Goal: Transaction & Acquisition: Purchase product/service

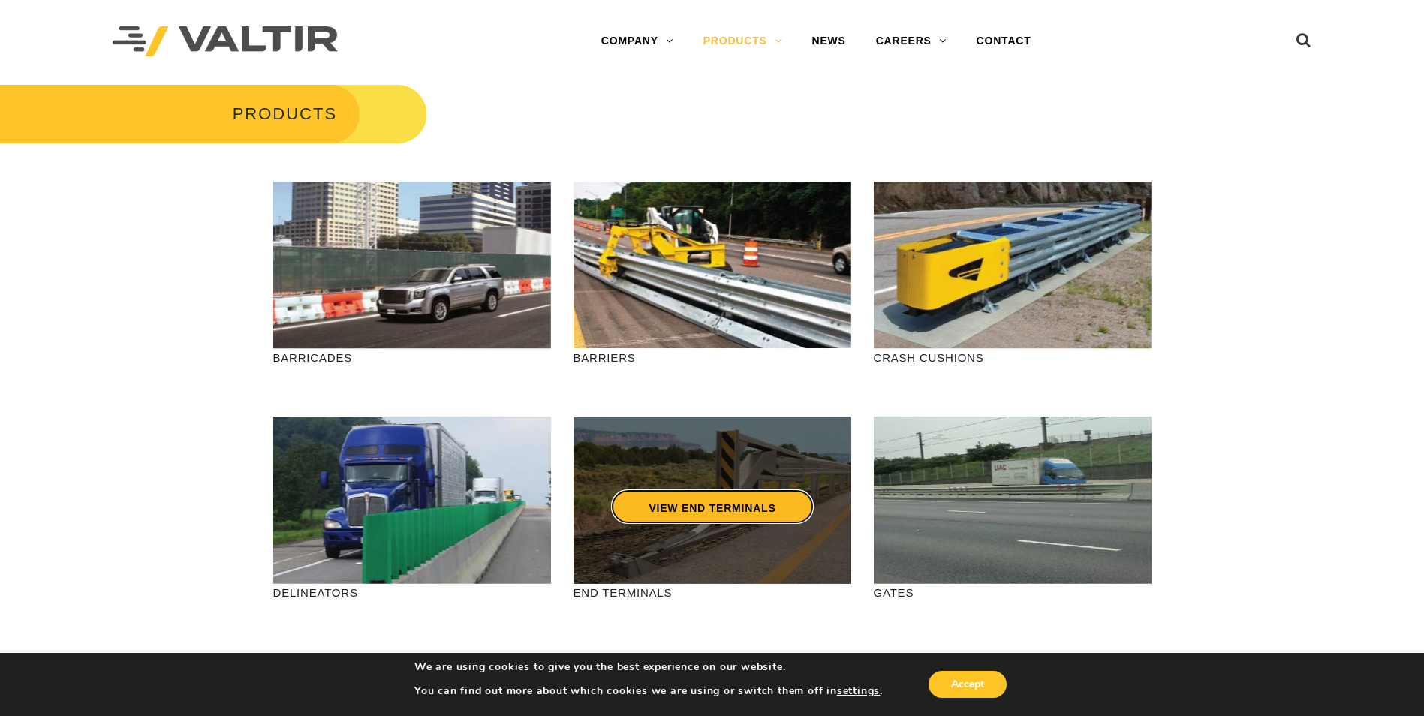
click at [680, 514] on link "VIEW END TERMINALS" at bounding box center [712, 506] width 202 height 35
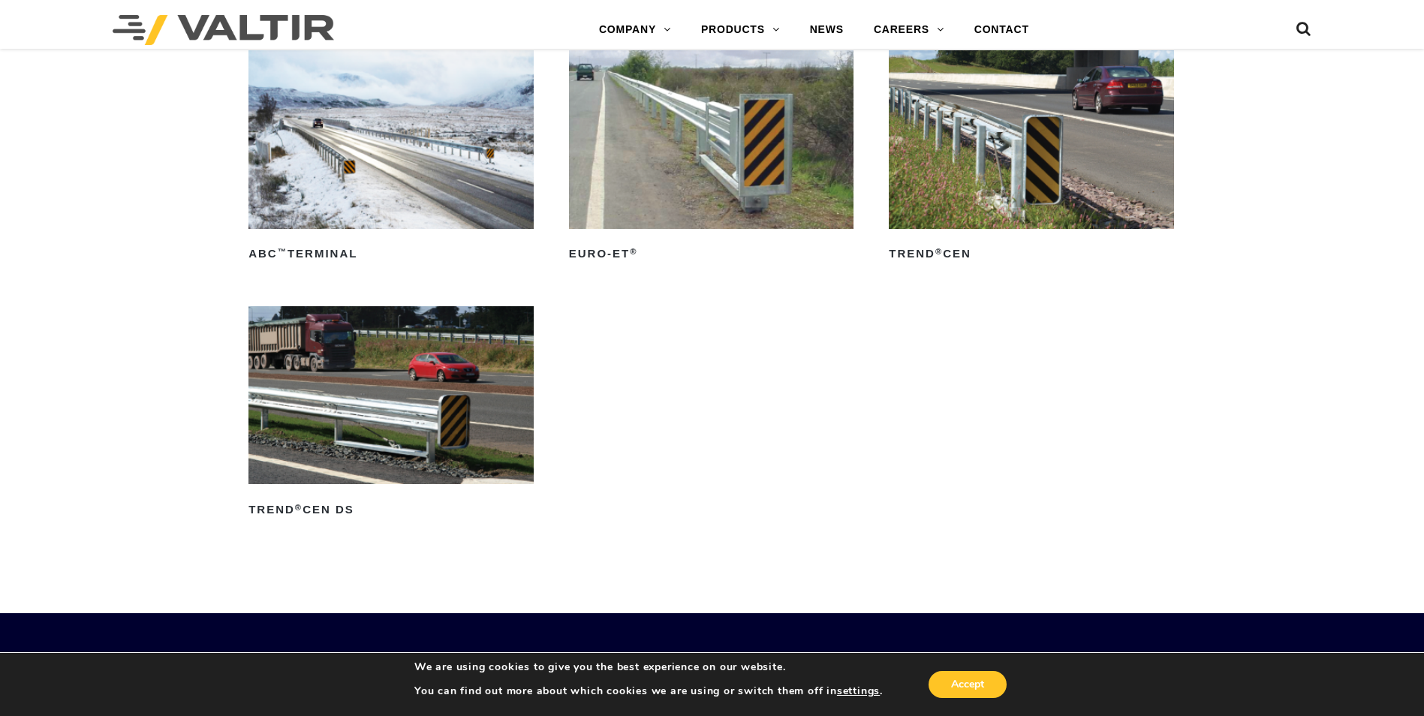
scroll to position [2026, 0]
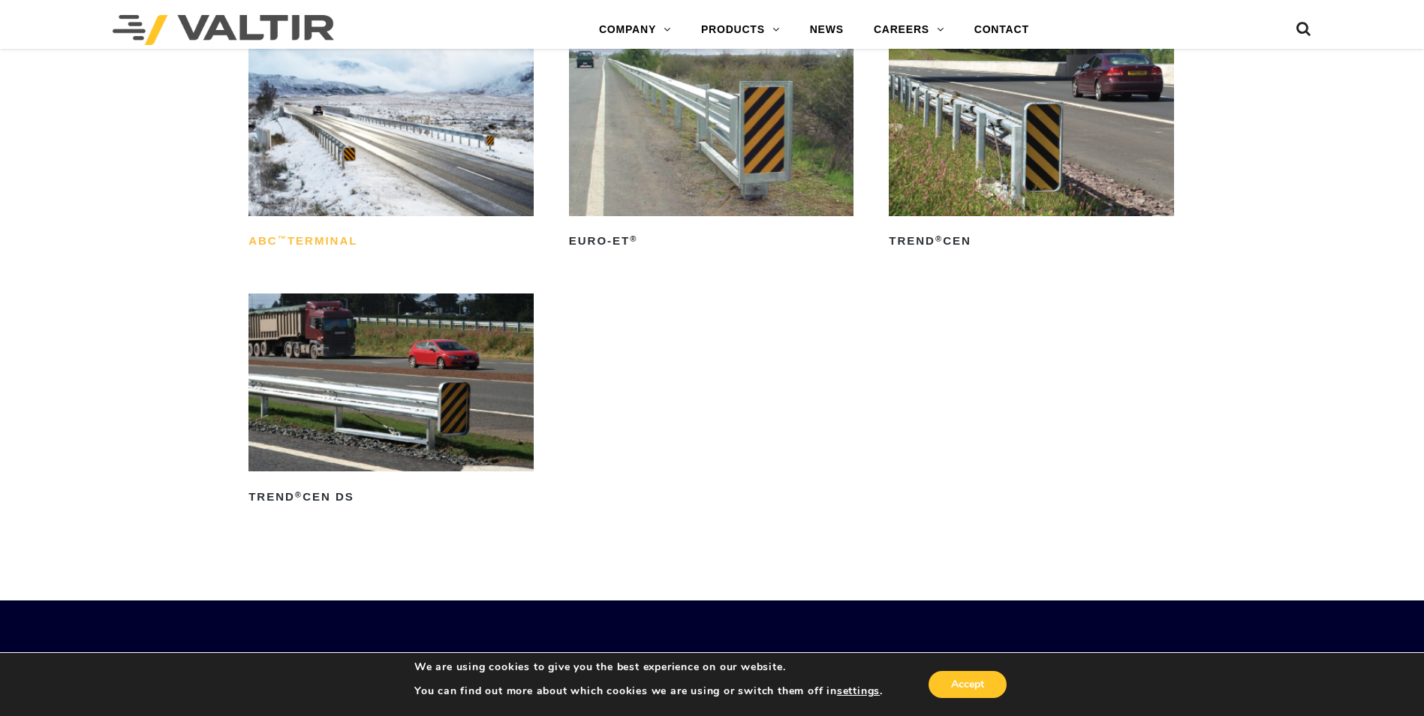
click at [326, 237] on h2 "ABC ™ Terminal" at bounding box center [390, 242] width 285 height 24
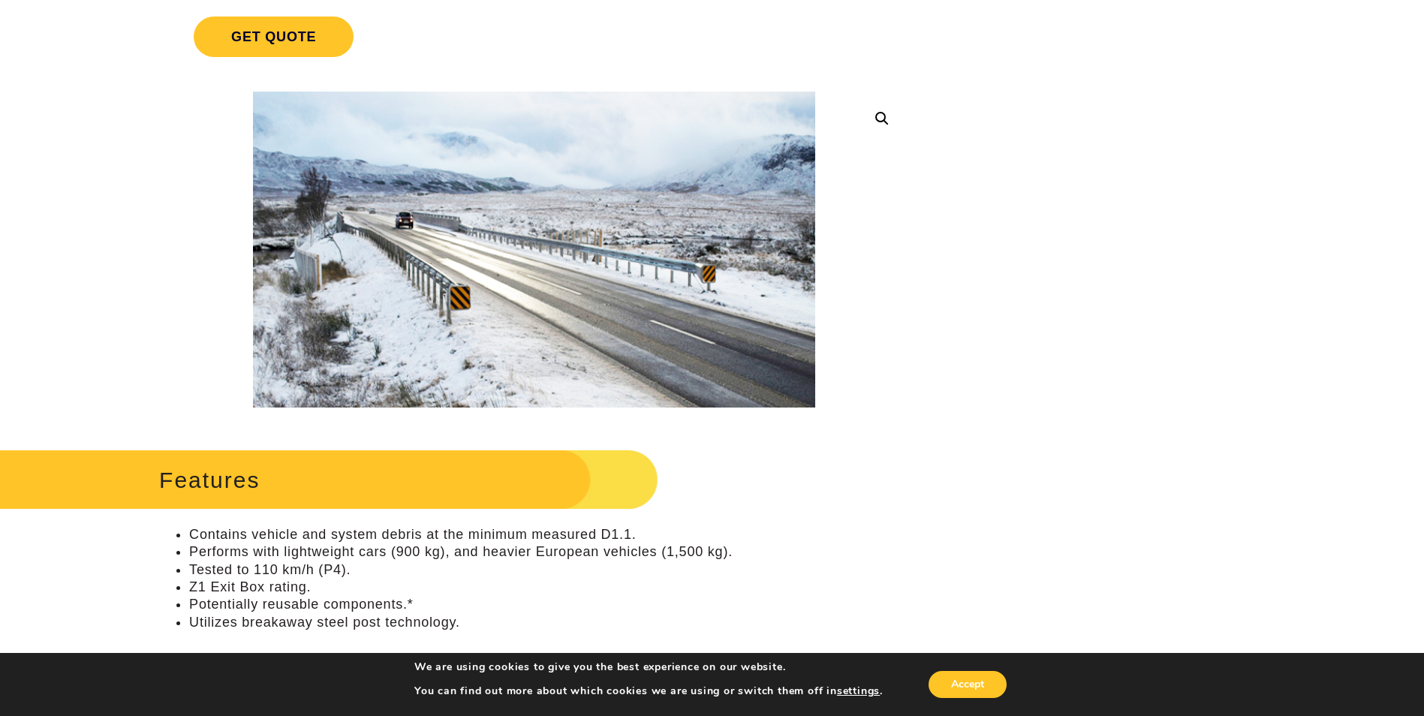
scroll to position [225, 0]
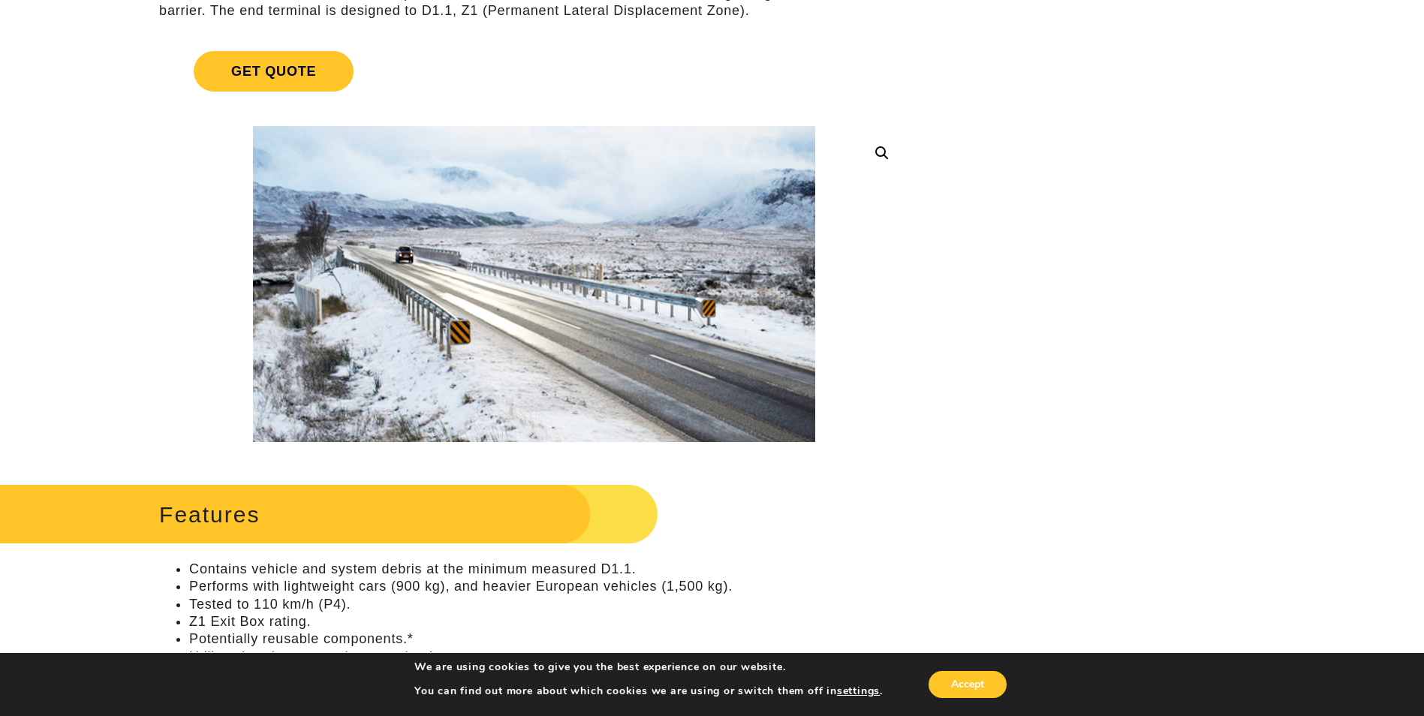
click at [450, 399] on img at bounding box center [534, 284] width 562 height 316
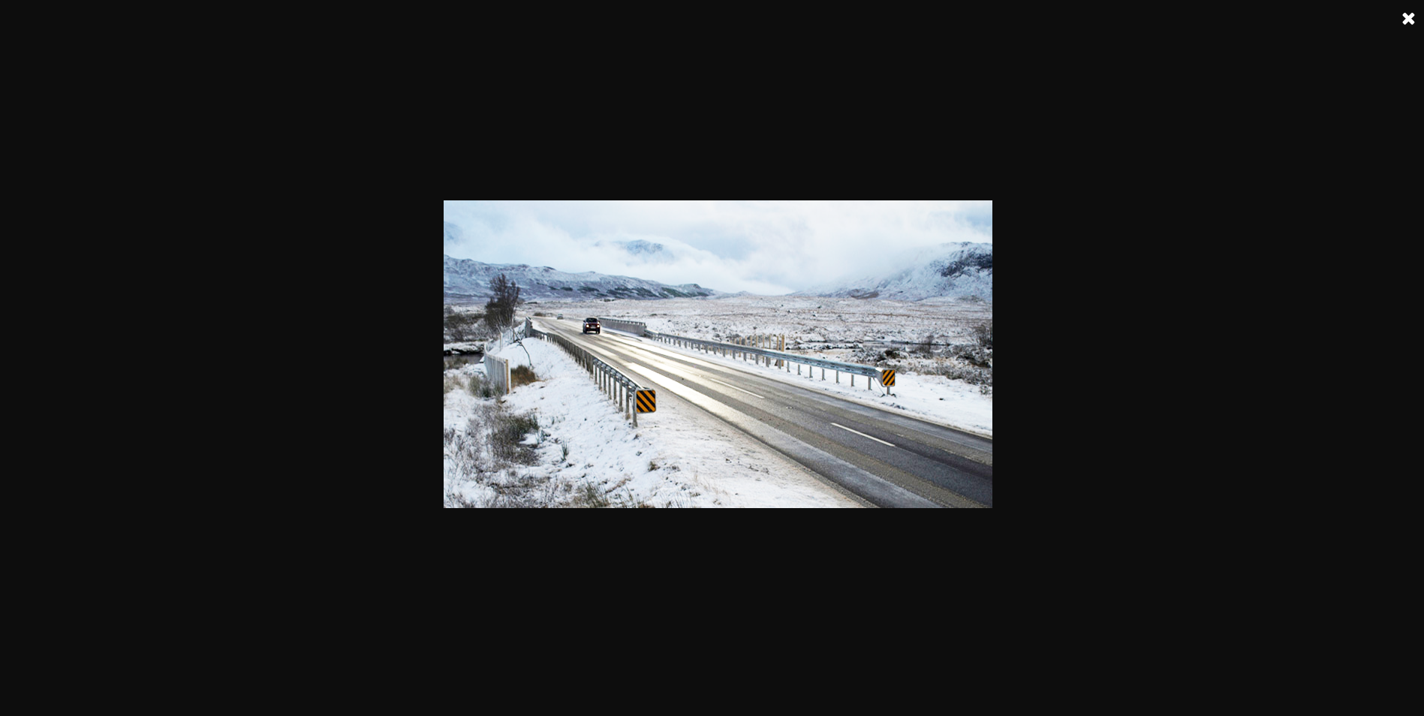
scroll to position [0, 0]
